Goal: Task Accomplishment & Management: Manage account settings

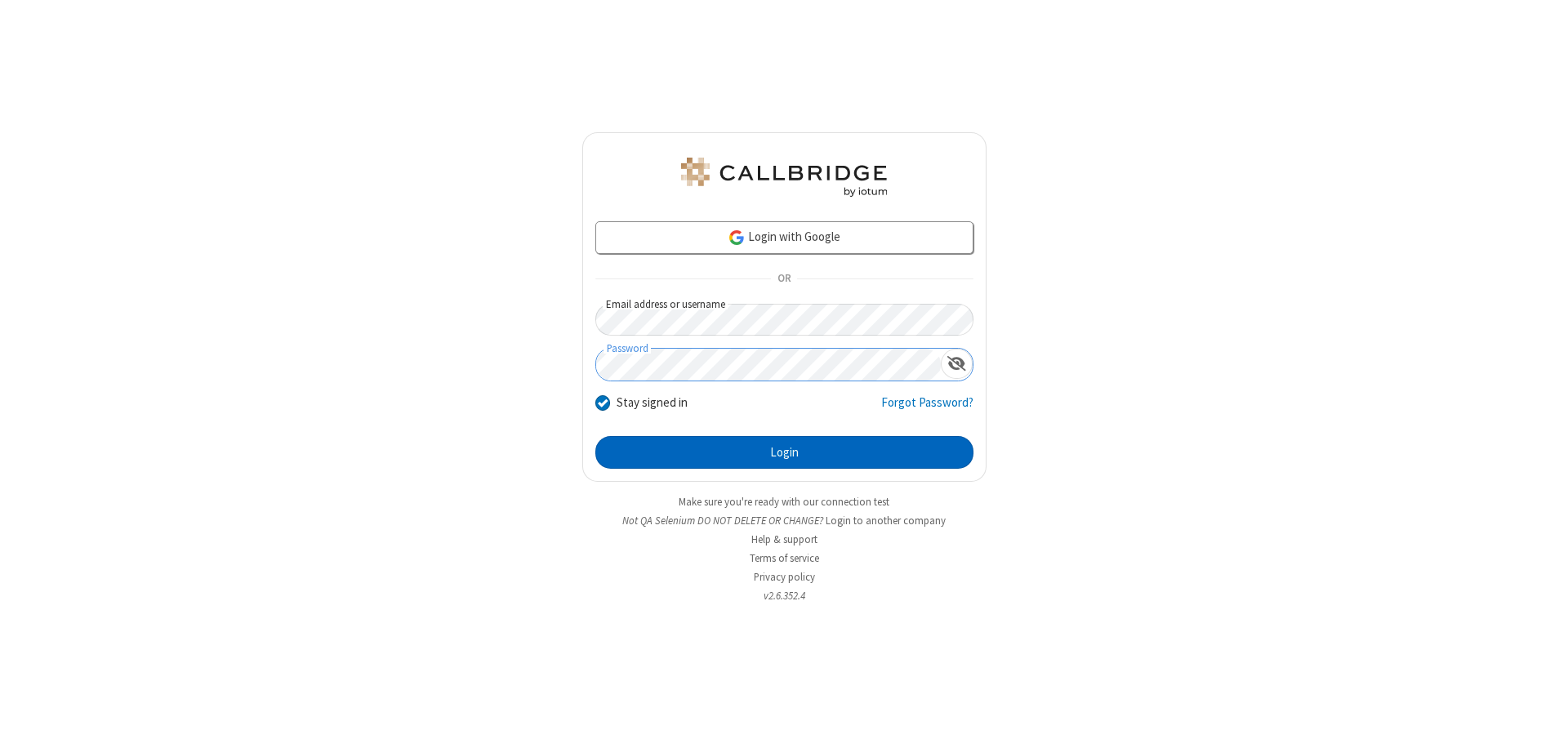
click at [784, 452] on button "Login" at bounding box center [784, 452] width 378 height 33
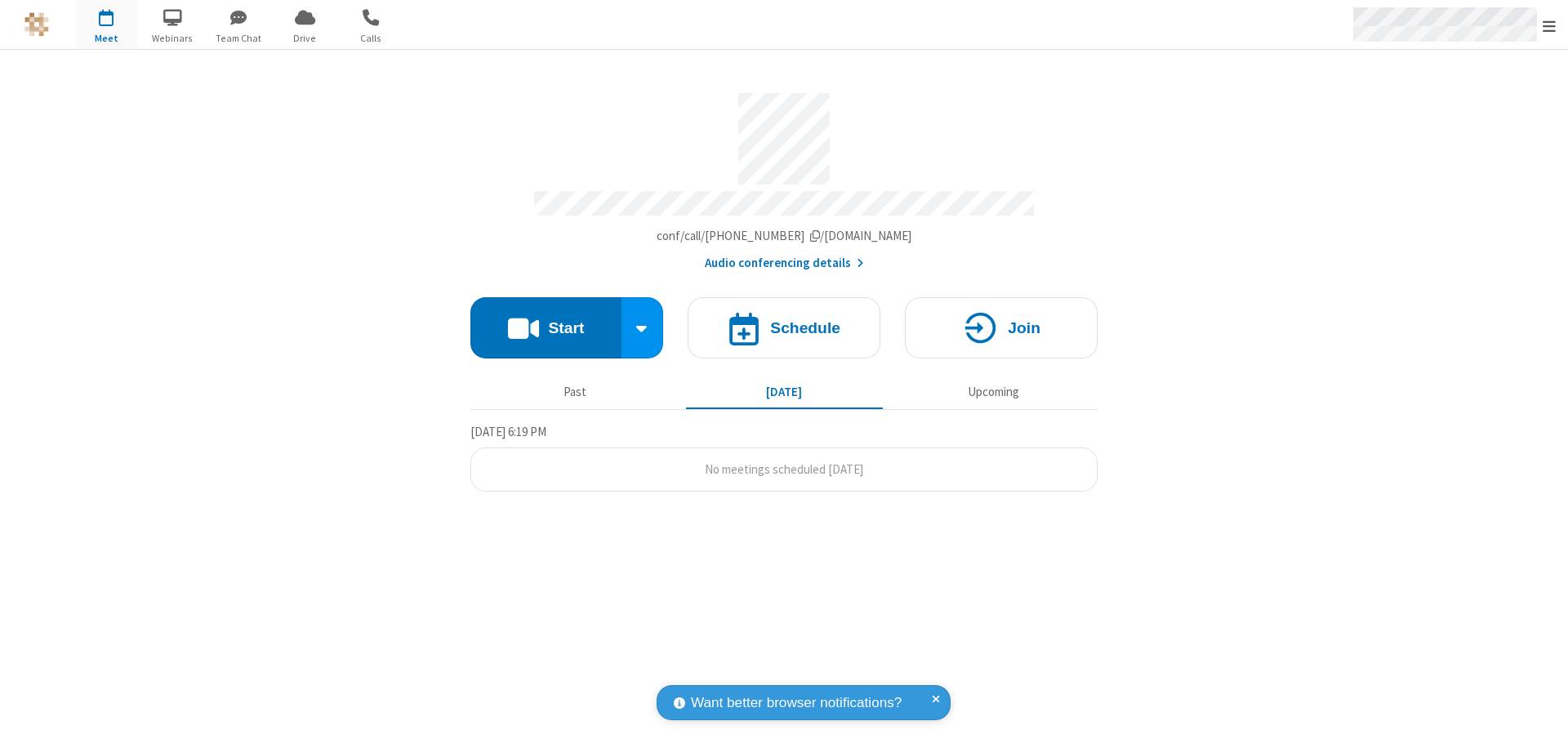
click at [1549, 26] on span "Open menu" at bounding box center [1548, 26] width 13 height 17
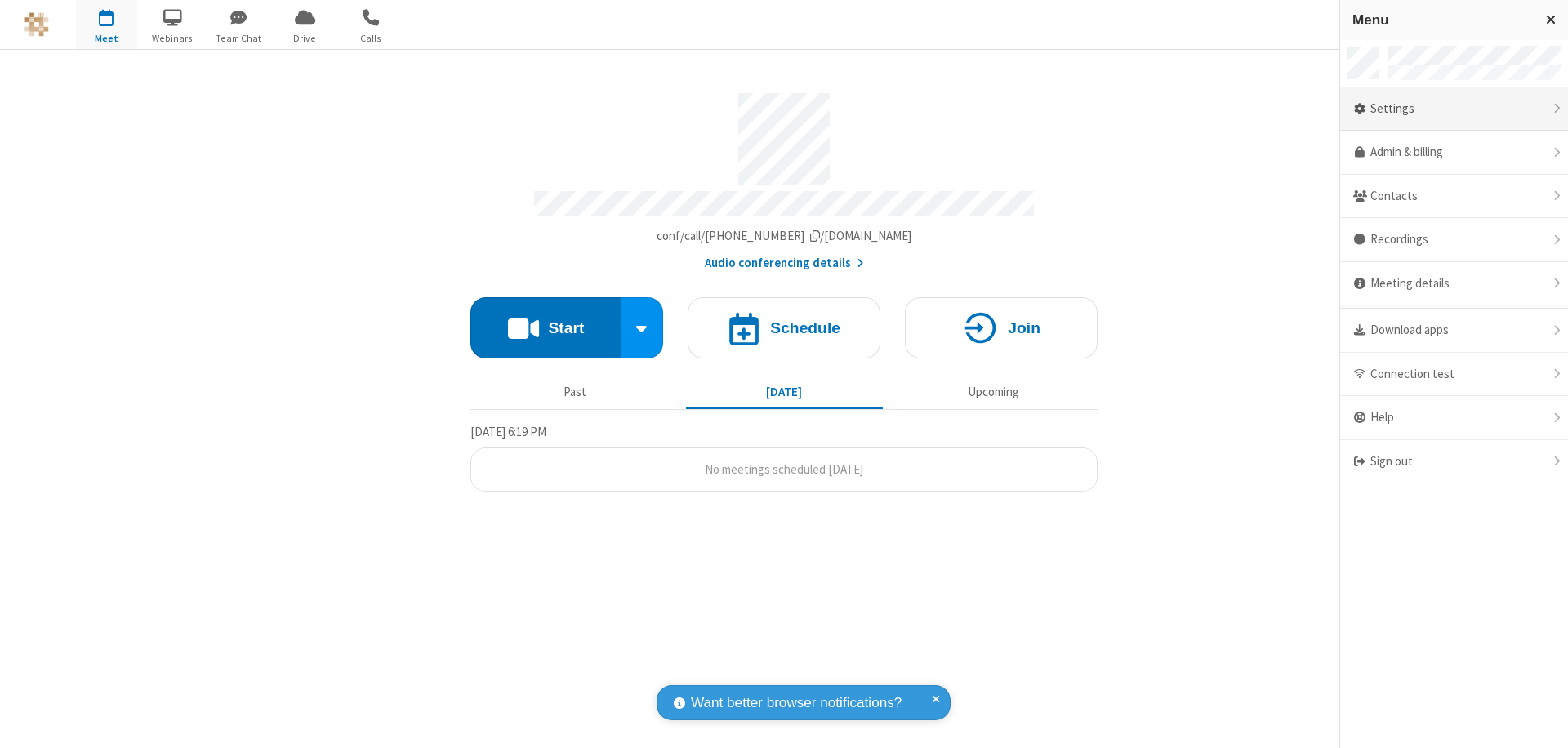
click at [1454, 109] on div "Settings" at bounding box center [1454, 110] width 228 height 44
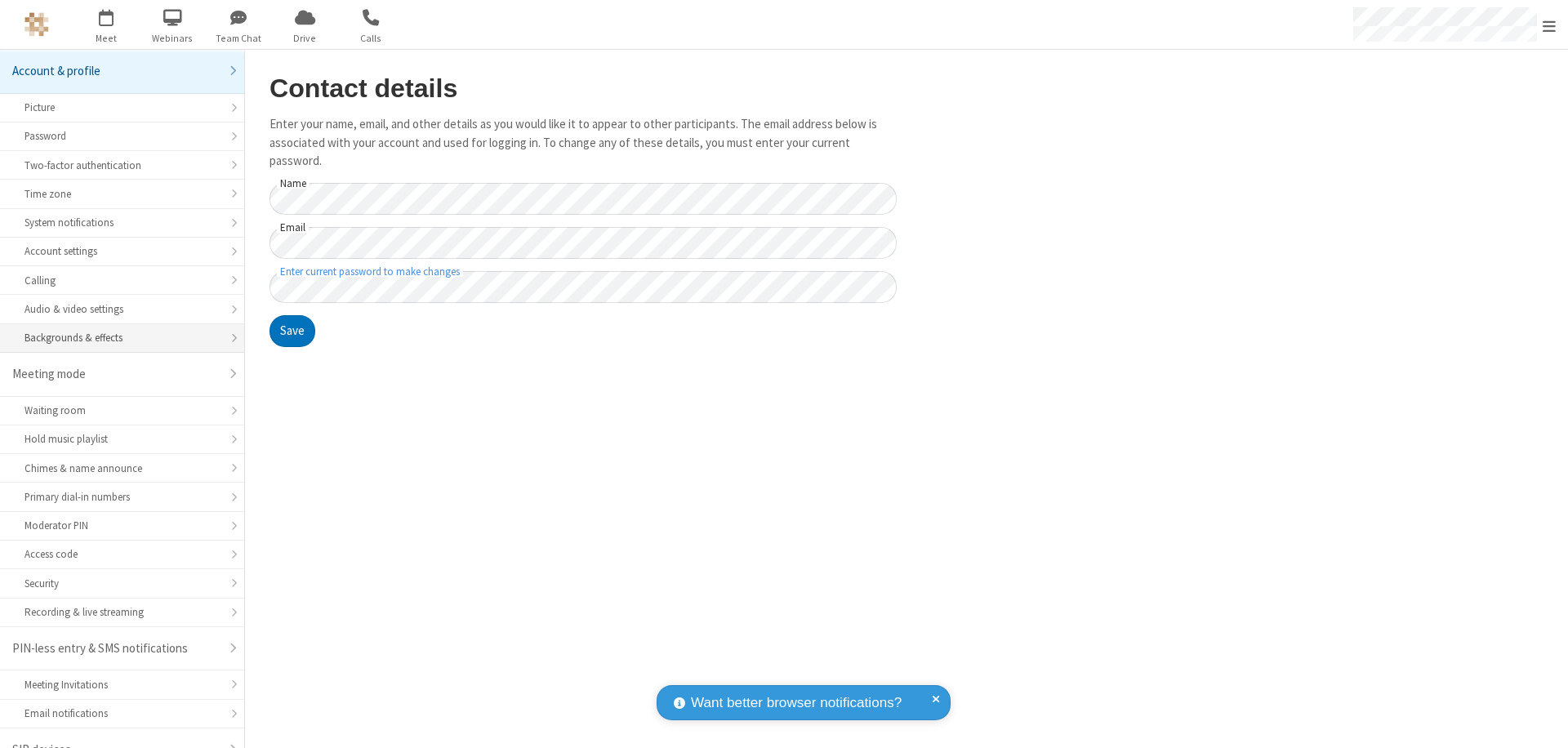
click at [116, 330] on div "Backgrounds & effects" at bounding box center [122, 337] width 195 height 16
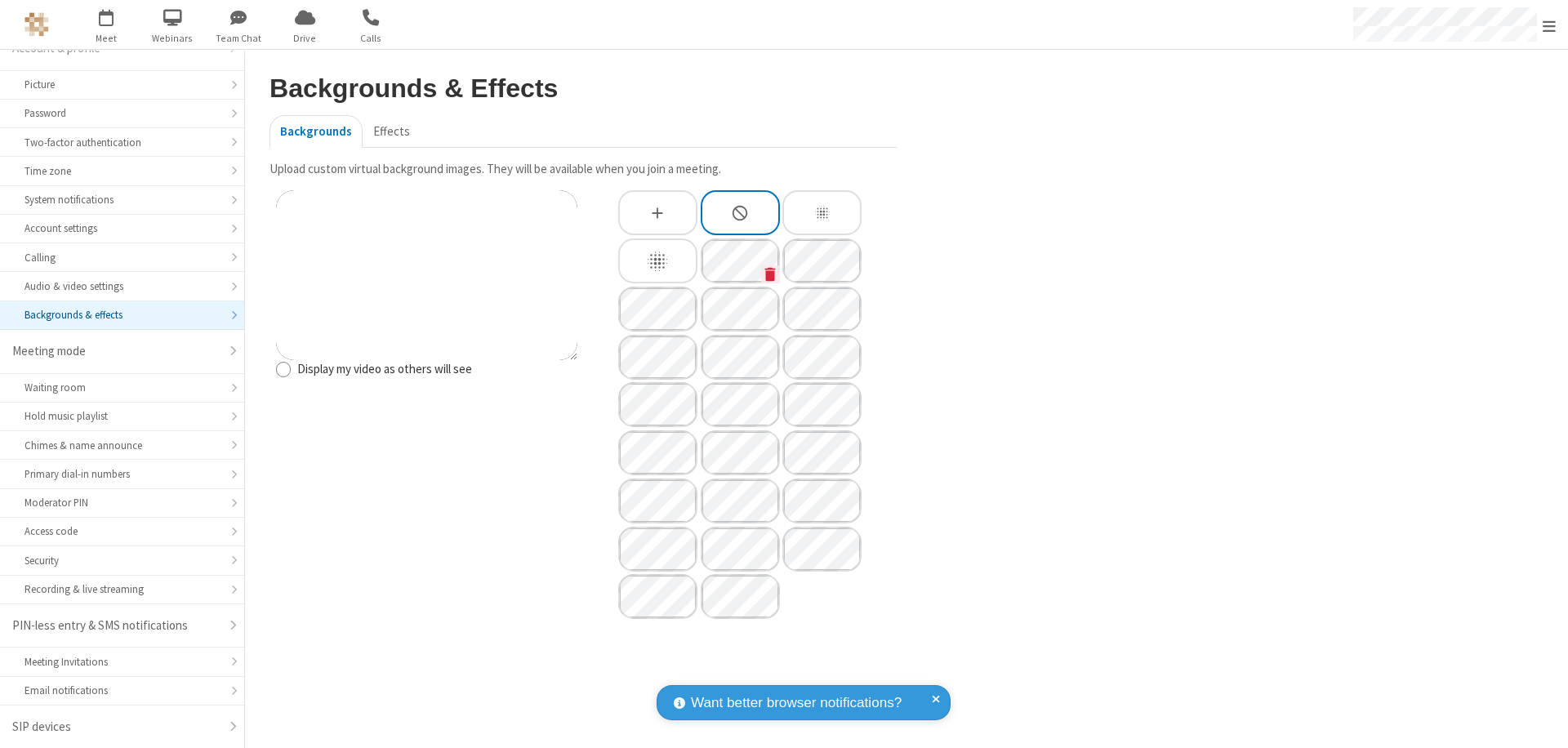
click at [770, 273] on icon "Custom Background" at bounding box center [770, 274] width 11 height 14
